Goal: Task Accomplishment & Management: Use online tool/utility

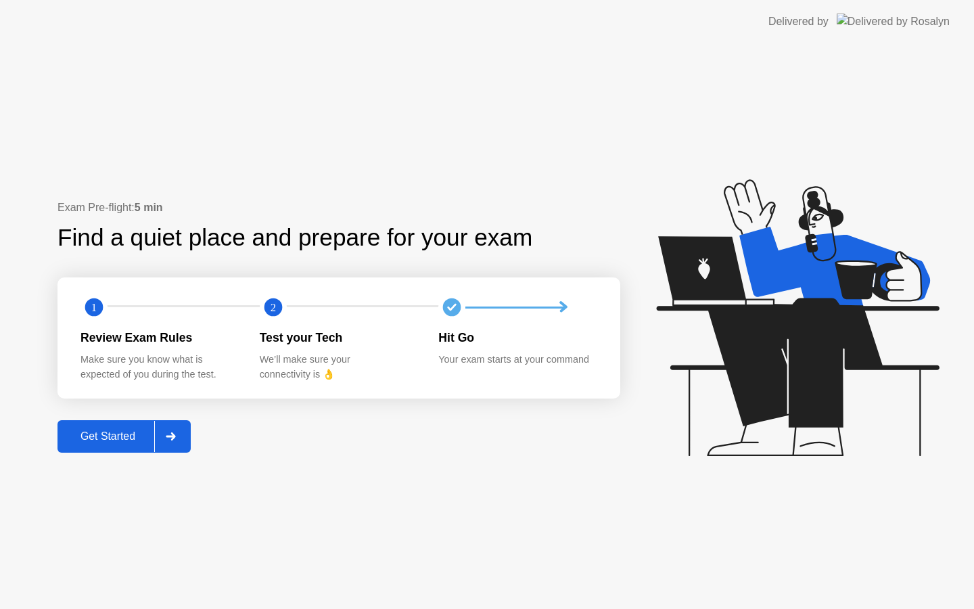
click at [85, 450] on button "Get Started" at bounding box center [123, 436] width 133 height 32
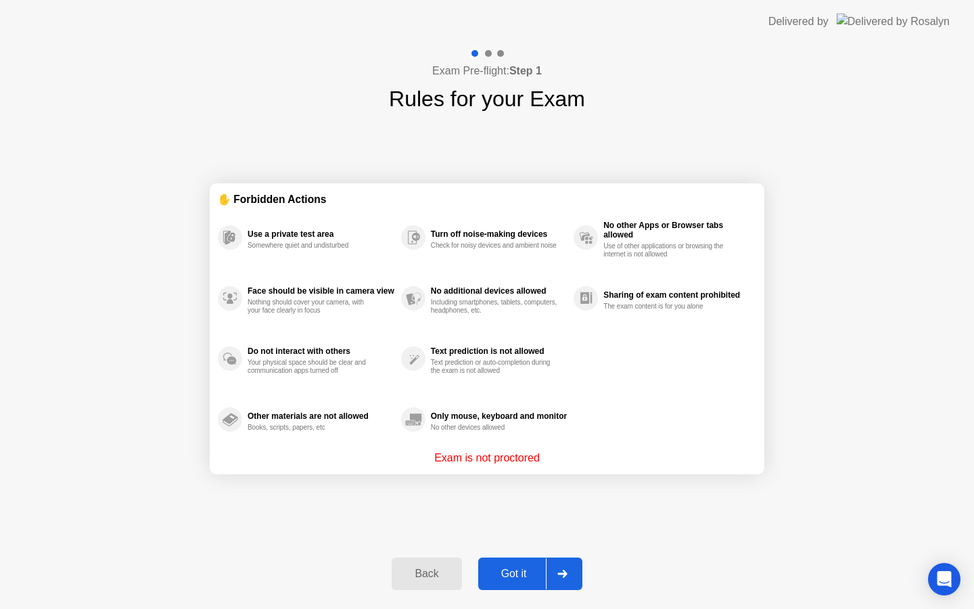
click at [525, 572] on div "Got it" at bounding box center [514, 573] width 64 height 12
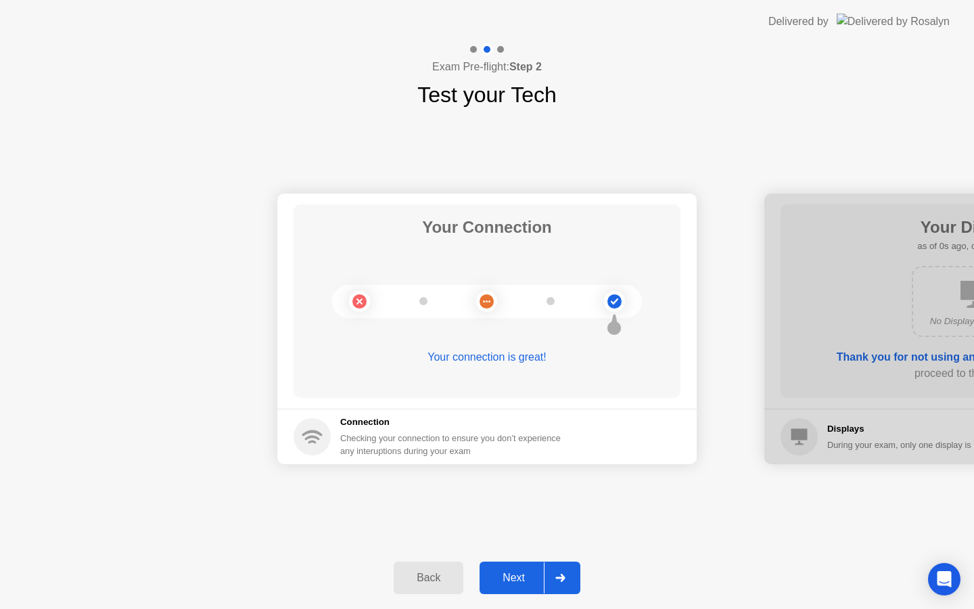
click at [513, 586] on button "Next" at bounding box center [529, 577] width 101 height 32
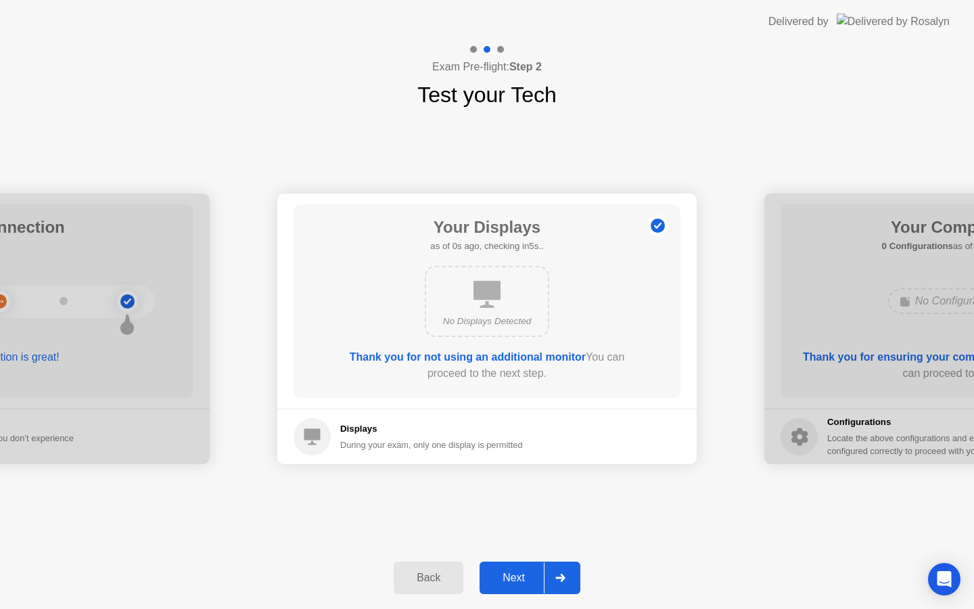
click at [513, 586] on button "Next" at bounding box center [529, 577] width 101 height 32
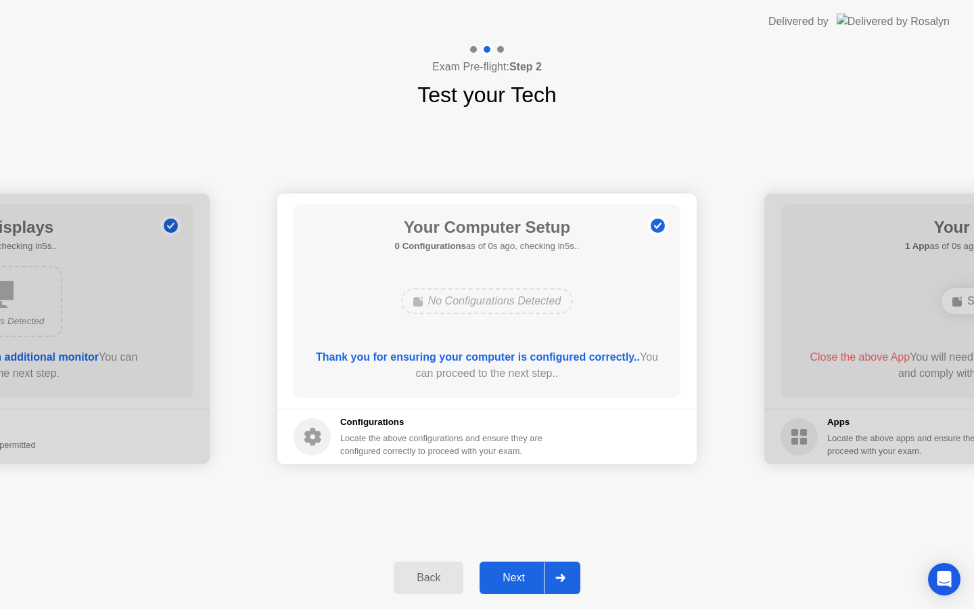
click at [513, 586] on button "Next" at bounding box center [529, 577] width 101 height 32
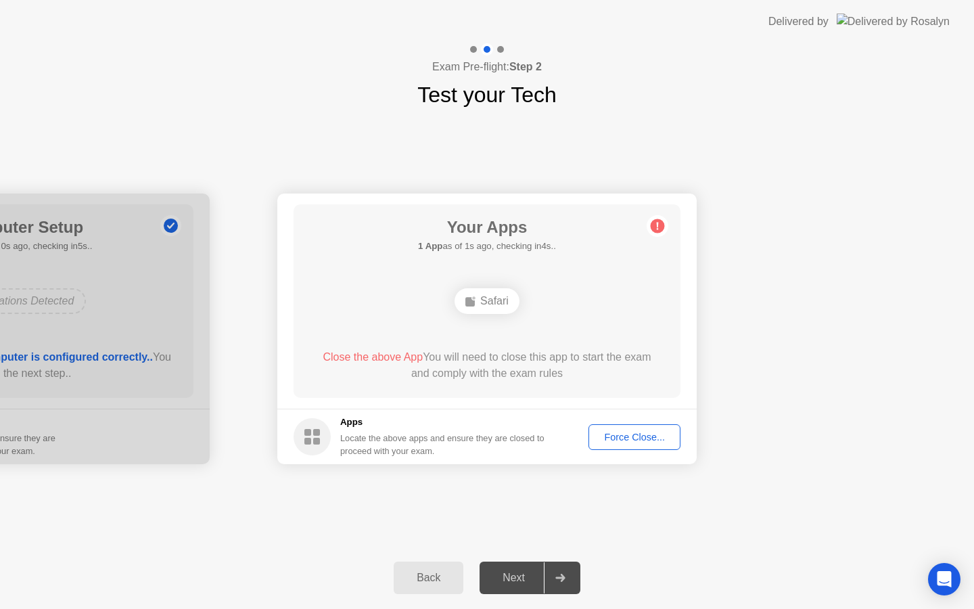
click at [651, 427] on button "Force Close..." at bounding box center [634, 437] width 92 height 26
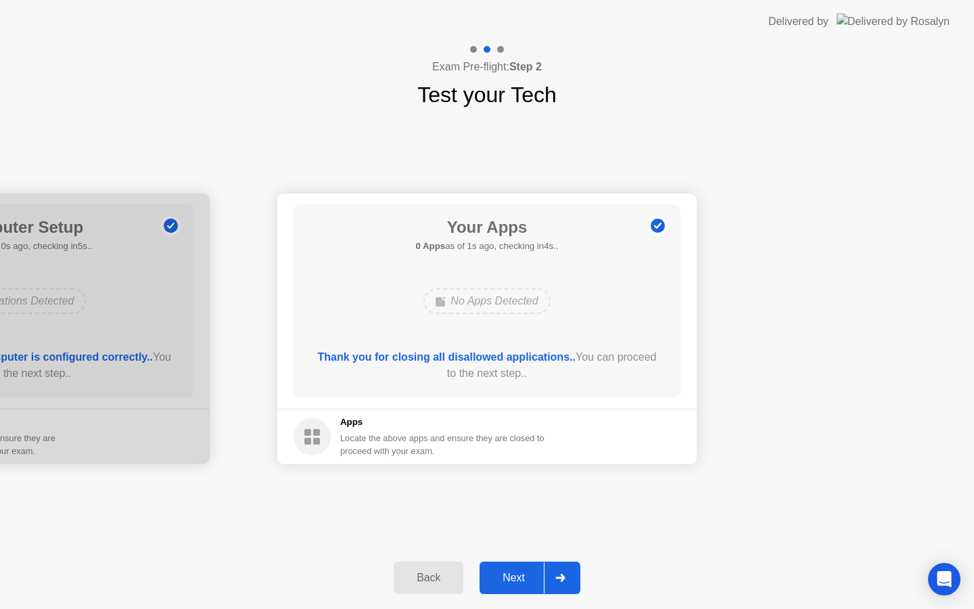
click at [534, 567] on button "Next" at bounding box center [529, 577] width 101 height 32
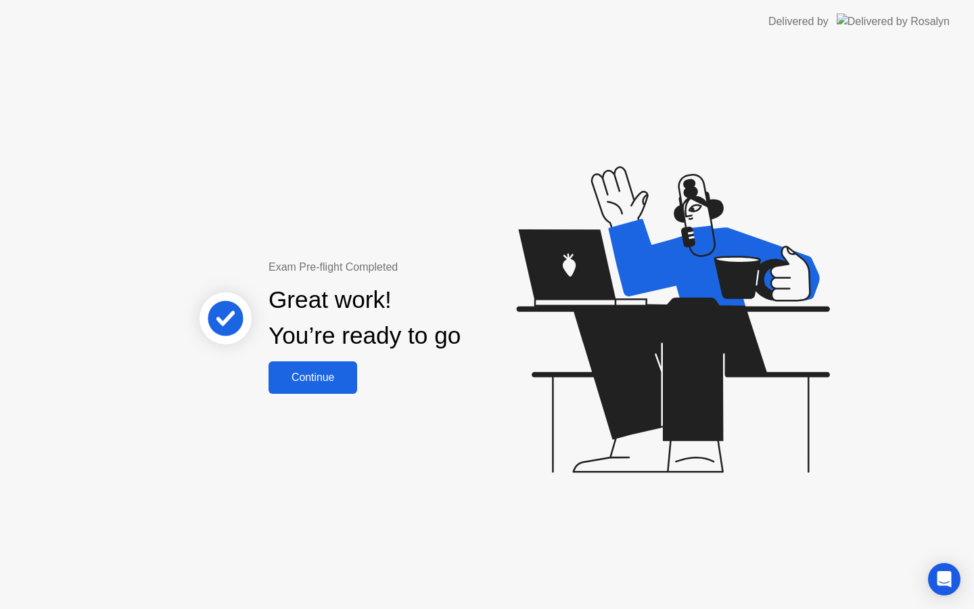
click at [314, 380] on div "Continue" at bounding box center [313, 377] width 80 height 12
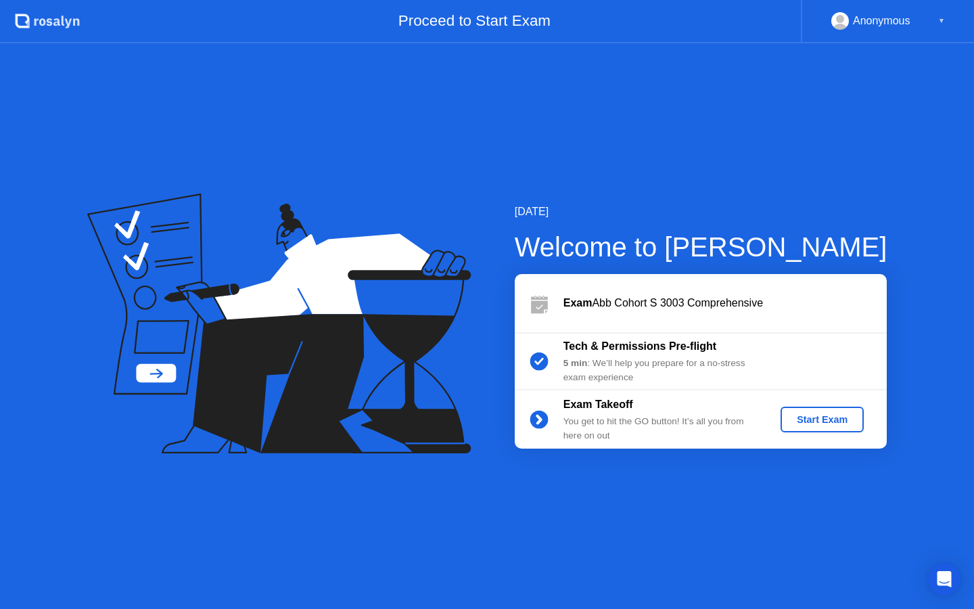
click at [790, 416] on div "Start Exam" at bounding box center [822, 419] width 72 height 11
